Goal: Task Accomplishment & Management: Manage account settings

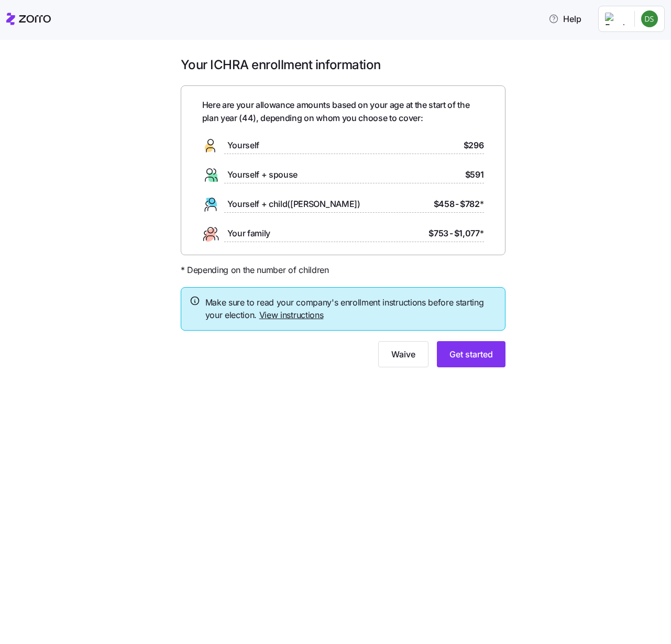
click at [293, 314] on link "View instructions" at bounding box center [291, 315] width 64 height 10
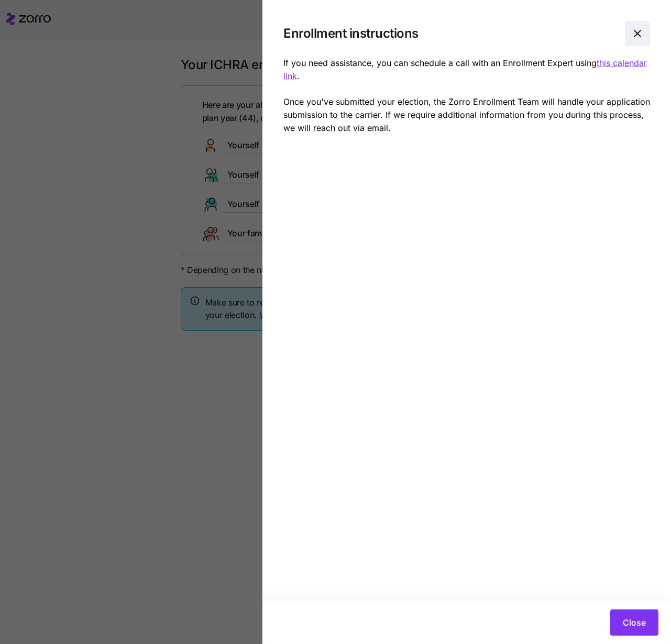
click at [637, 38] on icon "button" at bounding box center [637, 33] width 13 height 13
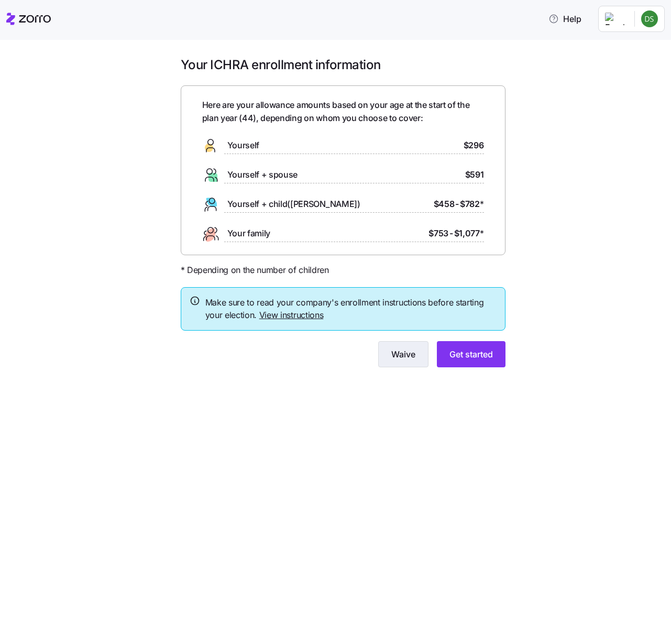
click at [399, 353] on span "Waive" at bounding box center [403, 354] width 24 height 13
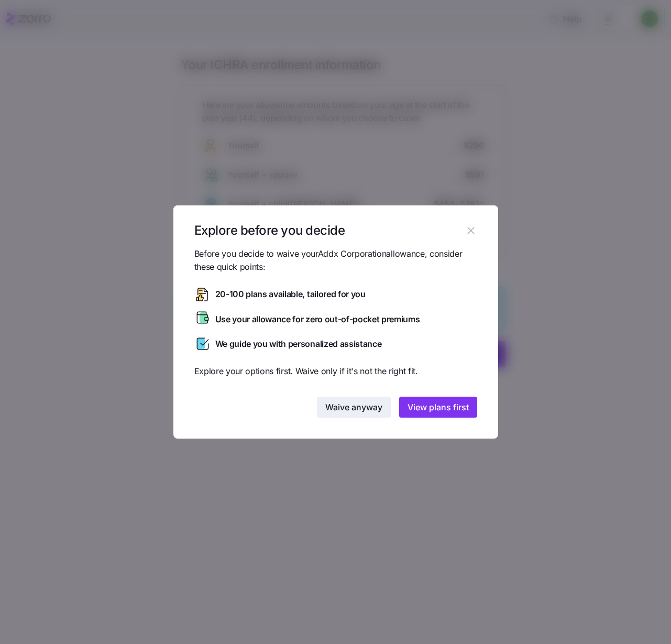
click at [355, 406] on span "Waive anyway" at bounding box center [353, 407] width 57 height 13
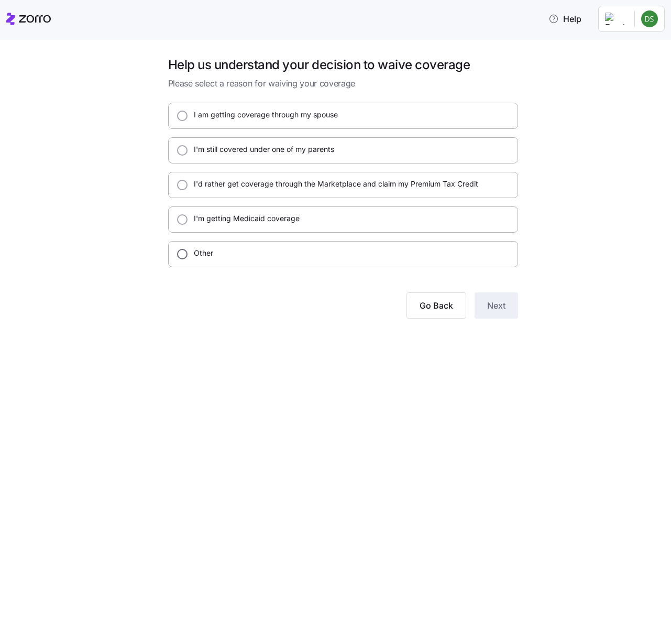
click at [181, 254] on input "Other" at bounding box center [182, 254] width 10 height 10
radio input "true"
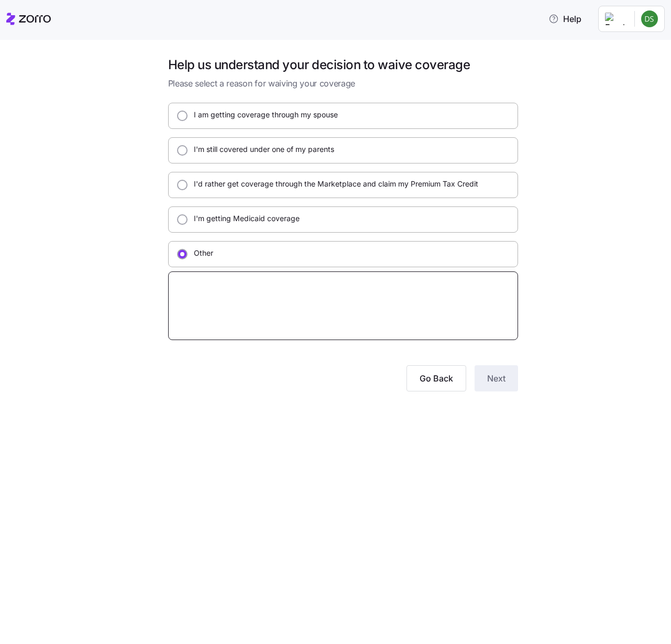
click at [209, 291] on textarea at bounding box center [343, 305] width 350 height 69
type textarea "x"
type textarea "R"
type textarea "x"
type textarea "Re"
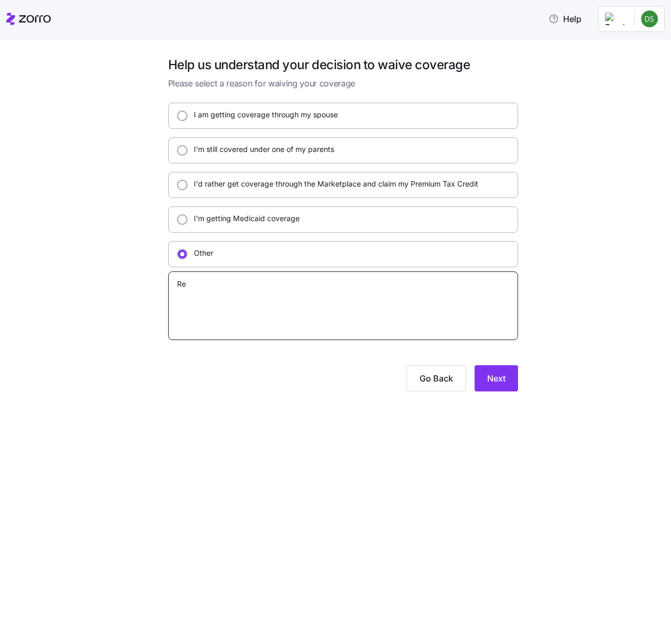
type textarea "x"
type textarea "Ret"
type textarea "x"
type textarea "Reti"
type textarea "x"
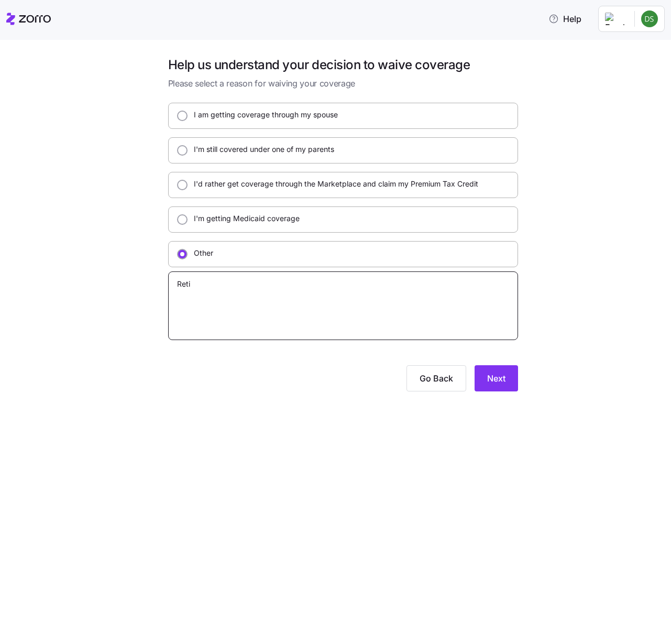
type textarea "Retir"
type textarea "x"
type textarea "Retire"
type textarea "x"
type textarea "Retired"
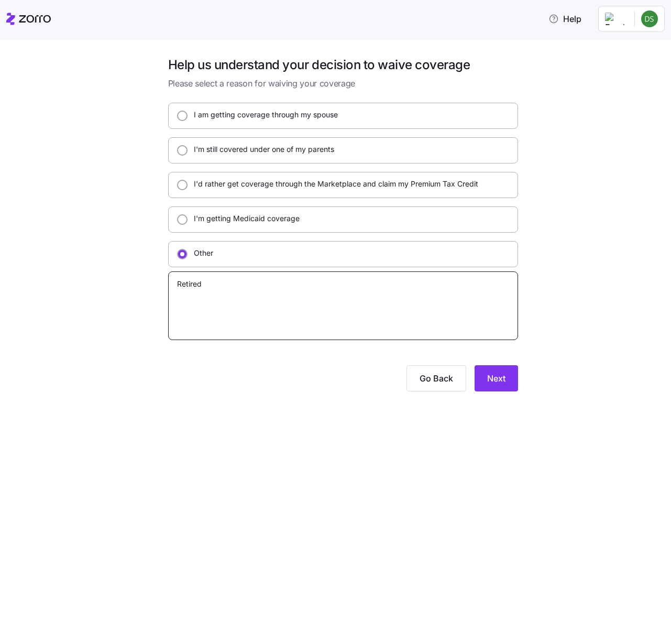
type textarea "x"
type textarea "Retired"
type textarea "x"
type textarea "Retired m"
type textarea "x"
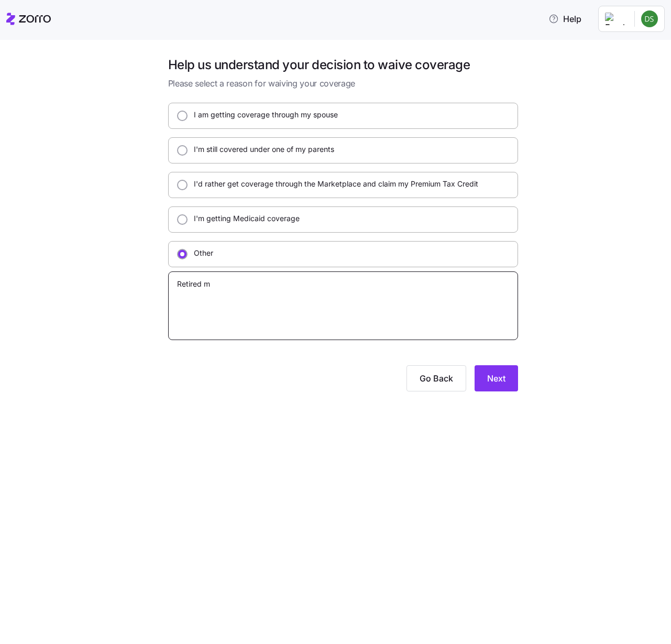
type textarea "Retired"
type textarea "x"
type textarea "Retired U"
type textarea "x"
type textarea "Retired US"
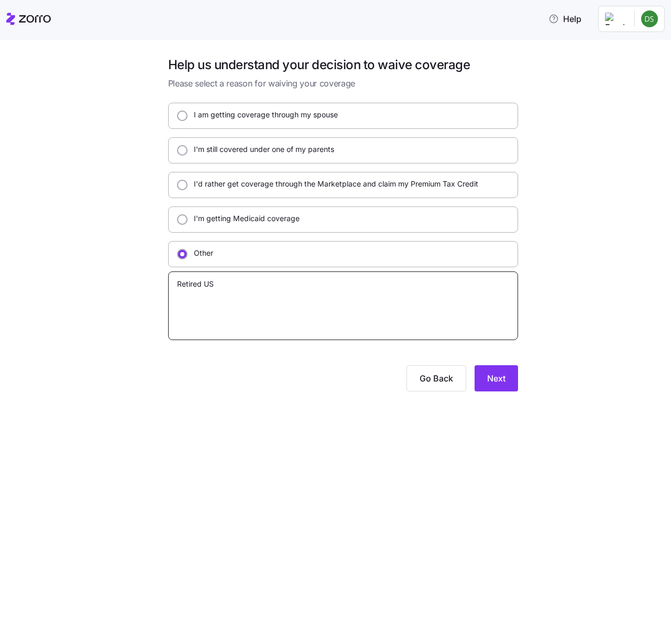
type textarea "x"
type textarea "Retired US"
type textarea "x"
type textarea "Retired US N"
type textarea "x"
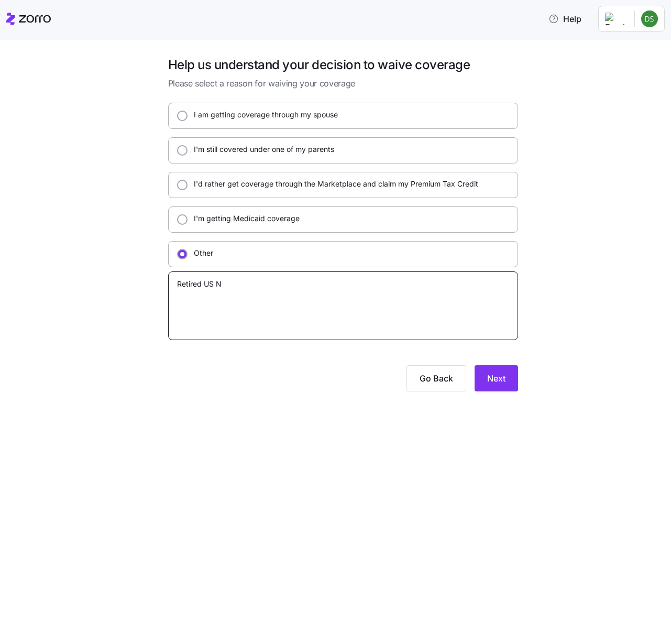
type textarea "Retired US Na"
type textarea "x"
type textarea "Retired US Nav"
type textarea "x"
type textarea "Retired [DEMOGRAPHIC_DATA] Navy"
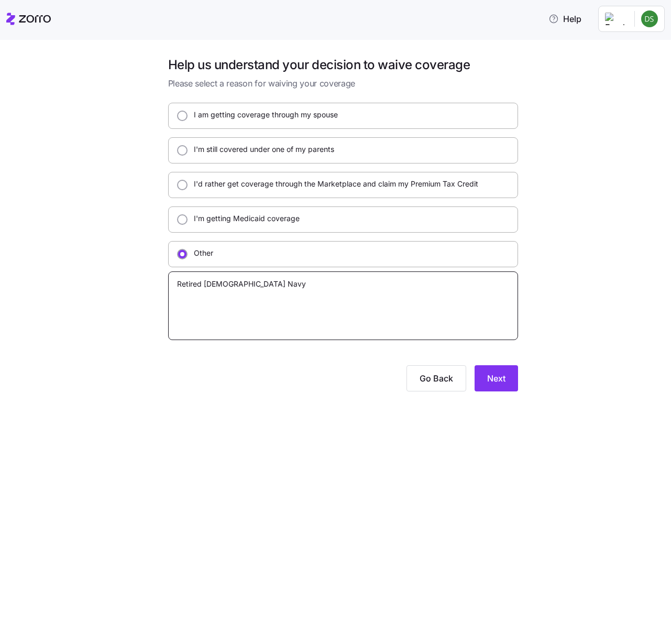
type textarea "x"
type textarea "Retired [DEMOGRAPHIC_DATA] Navy"
type textarea "x"
type textarea "Retired [DEMOGRAPHIC_DATA] Navy m"
type textarea "x"
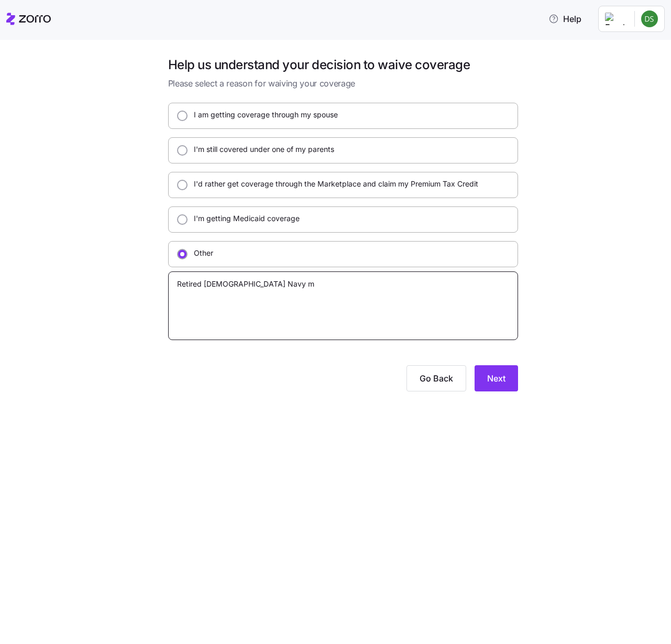
type textarea "Retired [DEMOGRAPHIC_DATA] Navy me"
type textarea "x"
type textarea "Retired [DEMOGRAPHIC_DATA] Navy med"
type textarea "x"
type textarea "Retired [DEMOGRAPHIC_DATA] Navy medi"
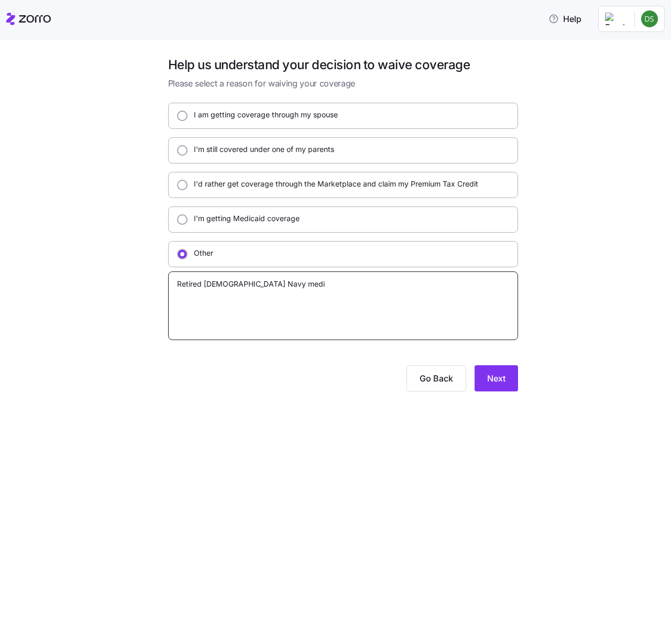
type textarea "x"
type textarea "Retired [DEMOGRAPHIC_DATA] Navy medic"
type textarea "x"
type textarea "Retired [DEMOGRAPHIC_DATA] Navy medica"
type textarea "x"
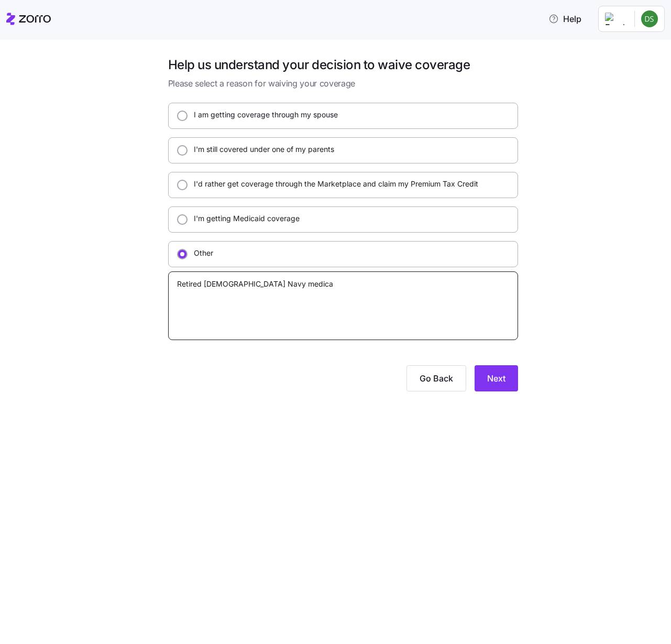
type textarea "Retired [DEMOGRAPHIC_DATA] Navy medical"
type textarea "x"
type textarea "Retired [DEMOGRAPHIC_DATA] Navy medical"
type textarea "x"
type textarea "Retired [DEMOGRAPHIC_DATA] Navy medical i"
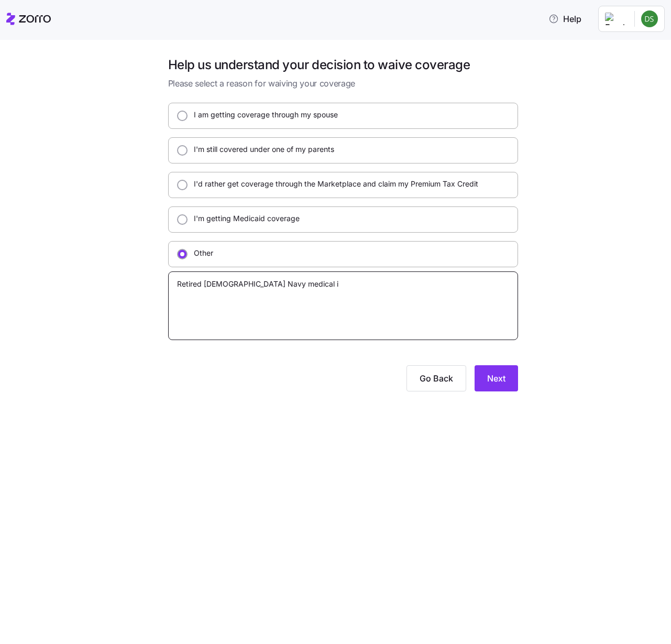
type textarea "x"
type textarea "Retired [DEMOGRAPHIC_DATA] Navy medical is"
type textarea "x"
type textarea "Retired [DEMOGRAPHIC_DATA] Navy medical is"
type textarea "x"
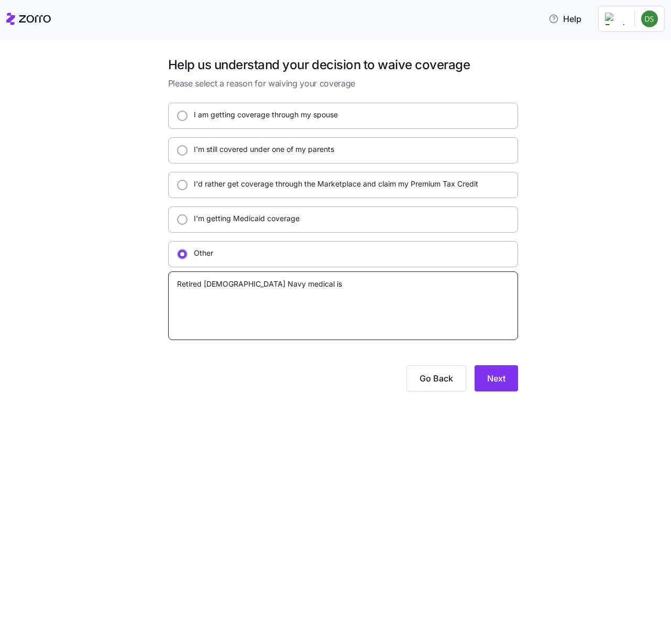
type textarea "Retired [DEMOGRAPHIC_DATA] Navy medical is t"
type textarea "x"
type textarea "Retired [DEMOGRAPHIC_DATA] Navy medical is th"
type textarea "x"
type textarea "Retired [DEMOGRAPHIC_DATA] Navy medical is thr"
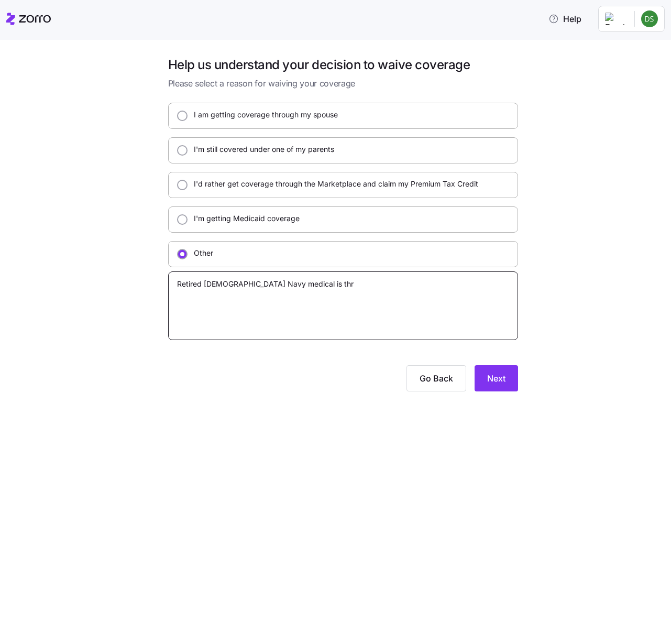
type textarea "x"
type textarea "Retired [DEMOGRAPHIC_DATA] Navy medical is thro"
type textarea "x"
type textarea "Retired [DEMOGRAPHIC_DATA] Navy medical is throu"
type textarea "x"
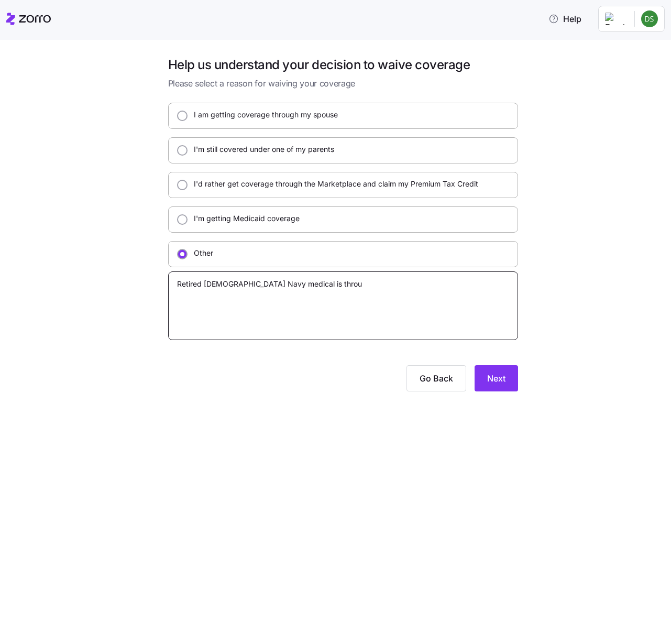
type textarea "Retired [DEMOGRAPHIC_DATA] Navy medical is throug"
type textarea "x"
type textarea "Retired [DEMOGRAPHIC_DATA] Navy medical is through"
type textarea "x"
type textarea "Retired [DEMOGRAPHIC_DATA] Navy medical is through"
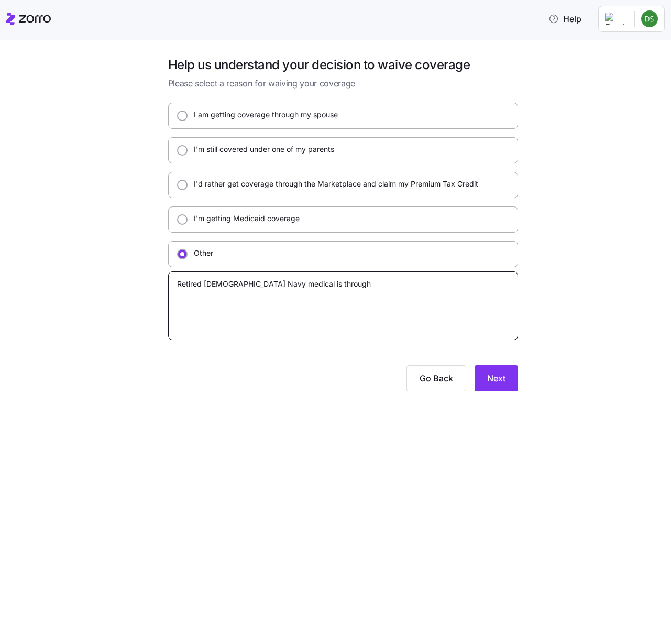
type textarea "x"
type textarea "Retired [DEMOGRAPHIC_DATA] Navy medical is through t"
type textarea "x"
type textarea "Retired [DEMOGRAPHIC_DATA] Navy medical is through tr"
type textarea "x"
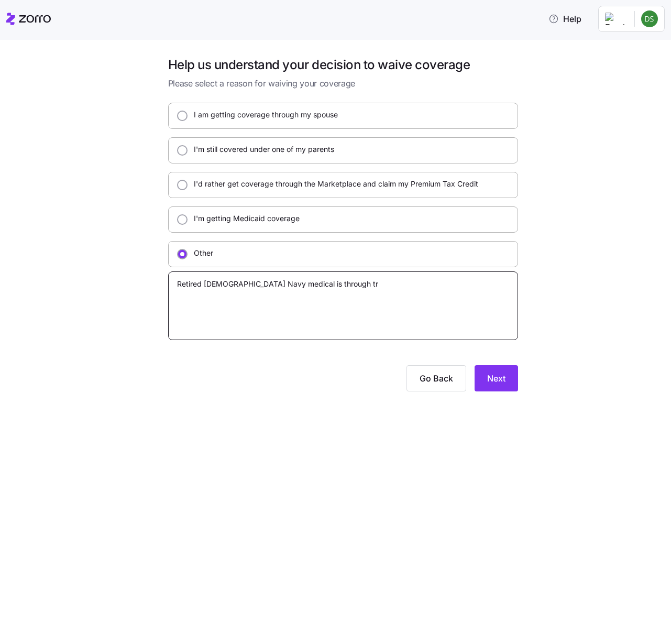
type textarea "Retired [DEMOGRAPHIC_DATA] Navy medical is through tri"
type textarea "x"
type textarea "Retired [DEMOGRAPHIC_DATA] Navy medical is through tric"
type textarea "x"
type textarea "Retired [DEMOGRAPHIC_DATA] Navy medical is through trica"
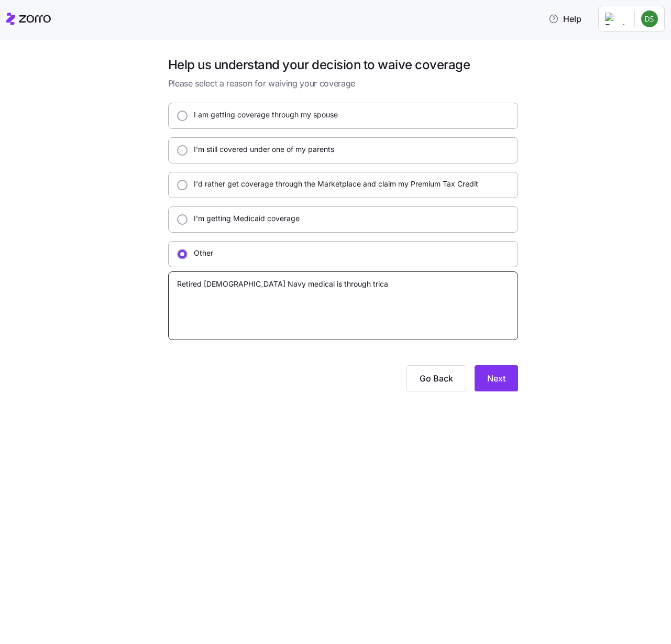
type textarea "x"
type textarea "Retired [DEMOGRAPHIC_DATA] Navy medical is through tricar"
type textarea "x"
type textarea "Retired [DEMOGRAPHIC_DATA] Navy medical is through tricare"
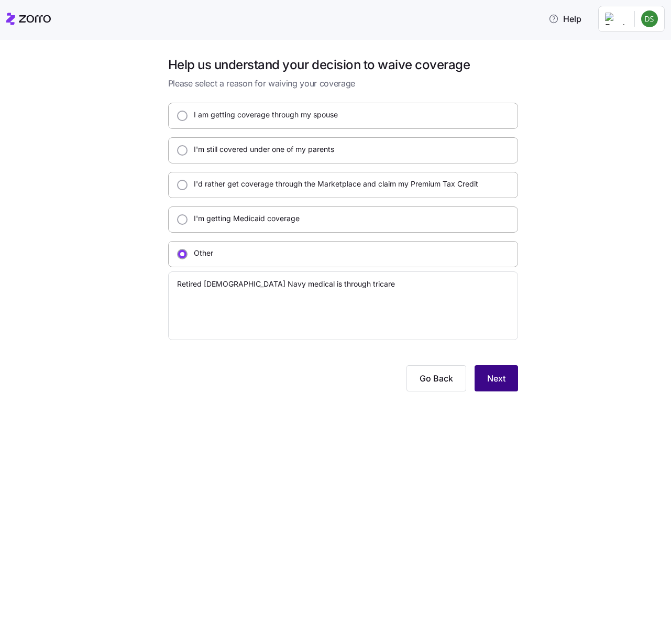
click at [501, 379] on span "Next" at bounding box center [496, 378] width 18 height 13
type textarea "x"
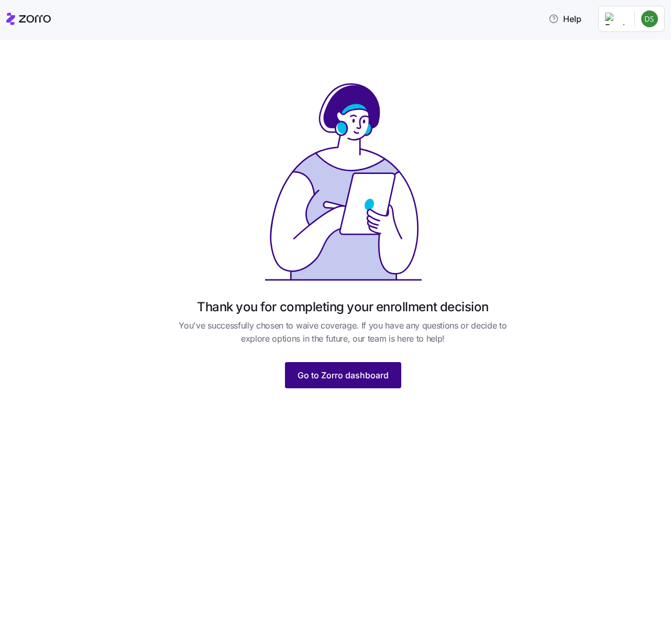
click at [387, 376] on span "Go to Zorro dashboard" at bounding box center [343, 375] width 91 height 13
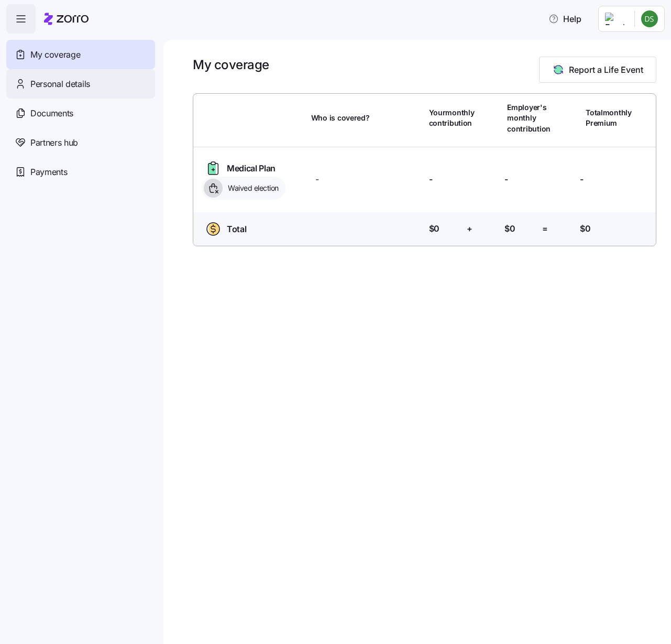
click at [66, 88] on span "Personal details" at bounding box center [60, 84] width 60 height 13
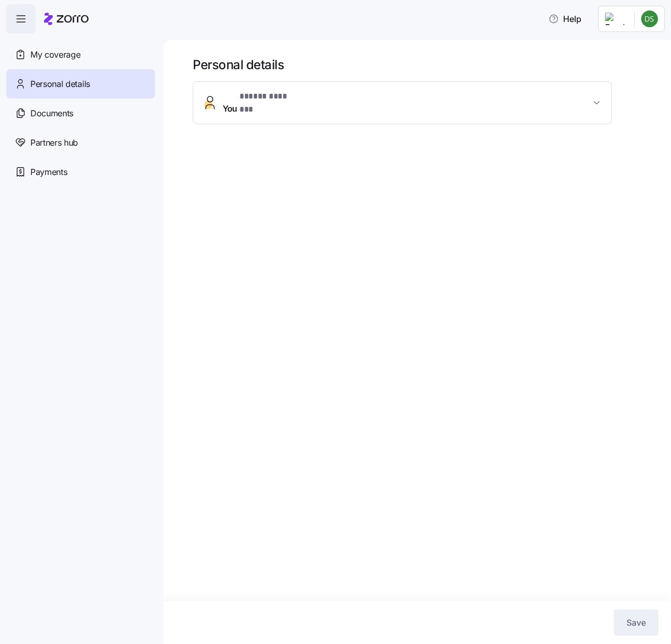
click at [385, 104] on span "You * ***** ******* *" at bounding box center [407, 102] width 368 height 25
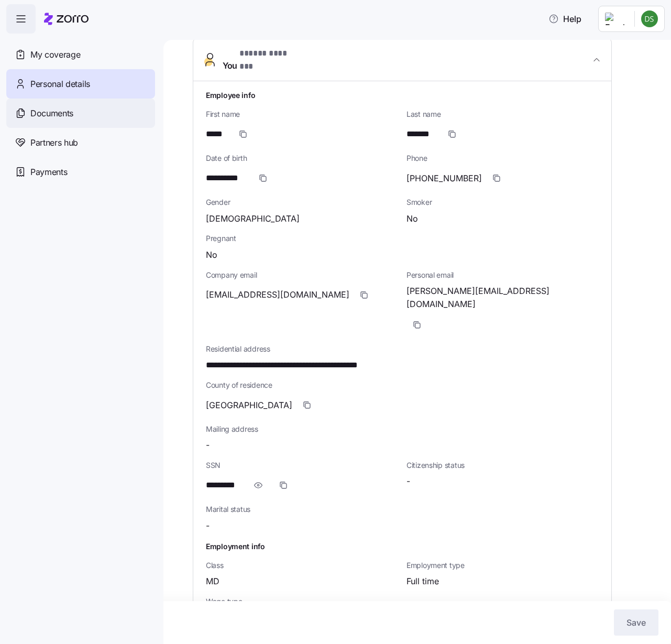
click at [59, 119] on div "Documents" at bounding box center [80, 112] width 149 height 29
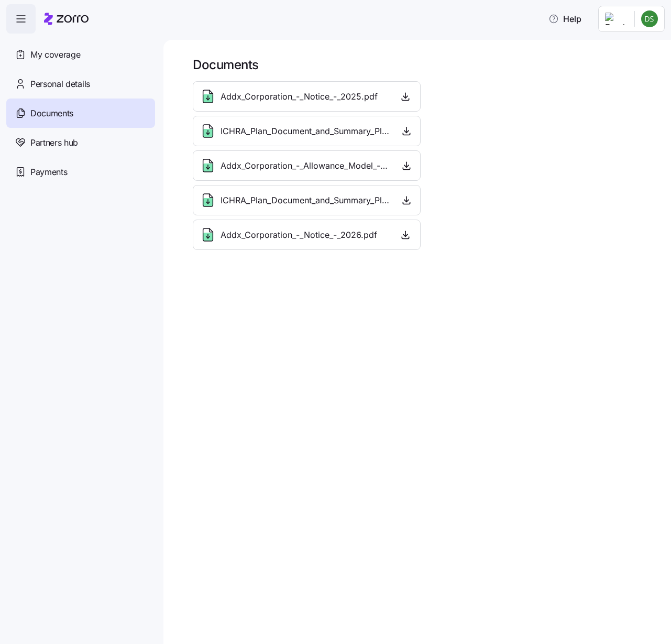
click at [24, 25] on icon "button" at bounding box center [21, 19] width 13 height 13
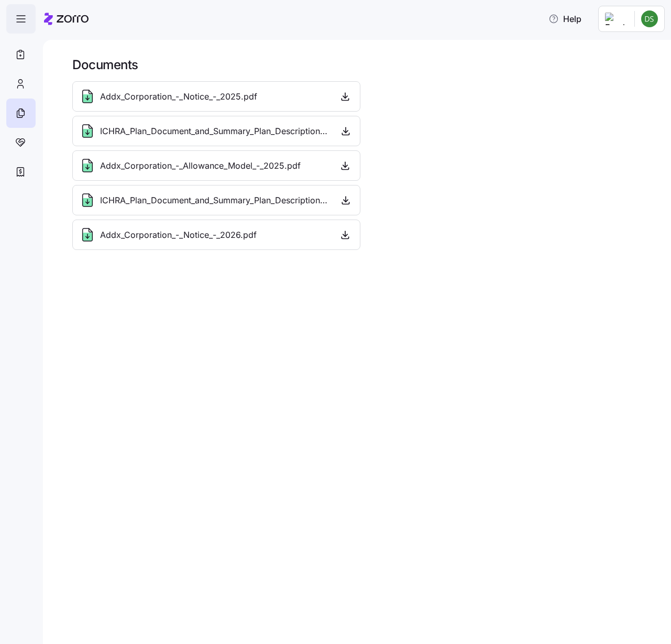
click at [24, 25] on icon "button" at bounding box center [21, 19] width 13 height 13
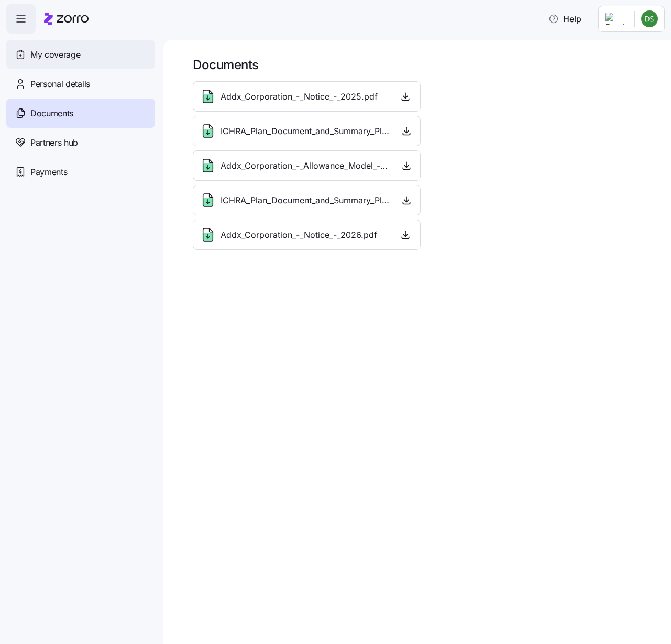
click at [58, 62] on div "My coverage" at bounding box center [80, 54] width 149 height 29
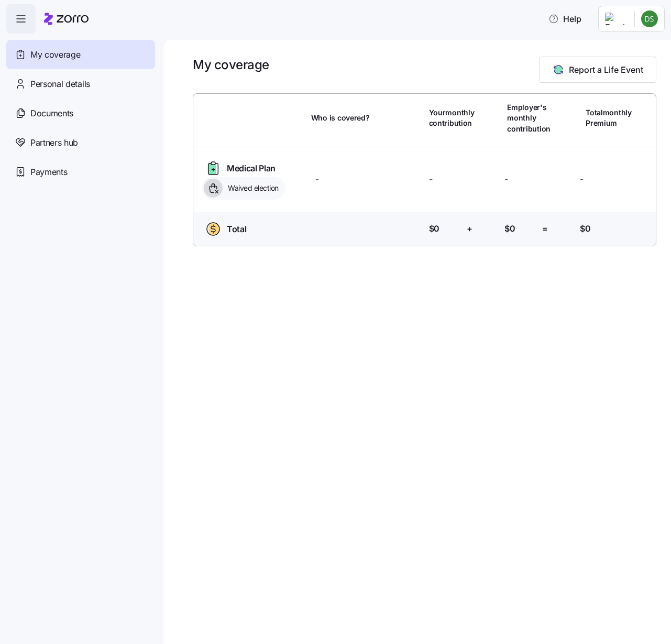
click at [651, 20] on html "Help My coverage Personal details Documents Partners hub Payments My coverage R…" at bounding box center [335, 318] width 671 height 637
click at [348, 60] on html "Help My coverage Personal details Documents Partners hub Payments My coverage R…" at bounding box center [335, 318] width 671 height 637
